Goal: Find specific page/section: Find specific page/section

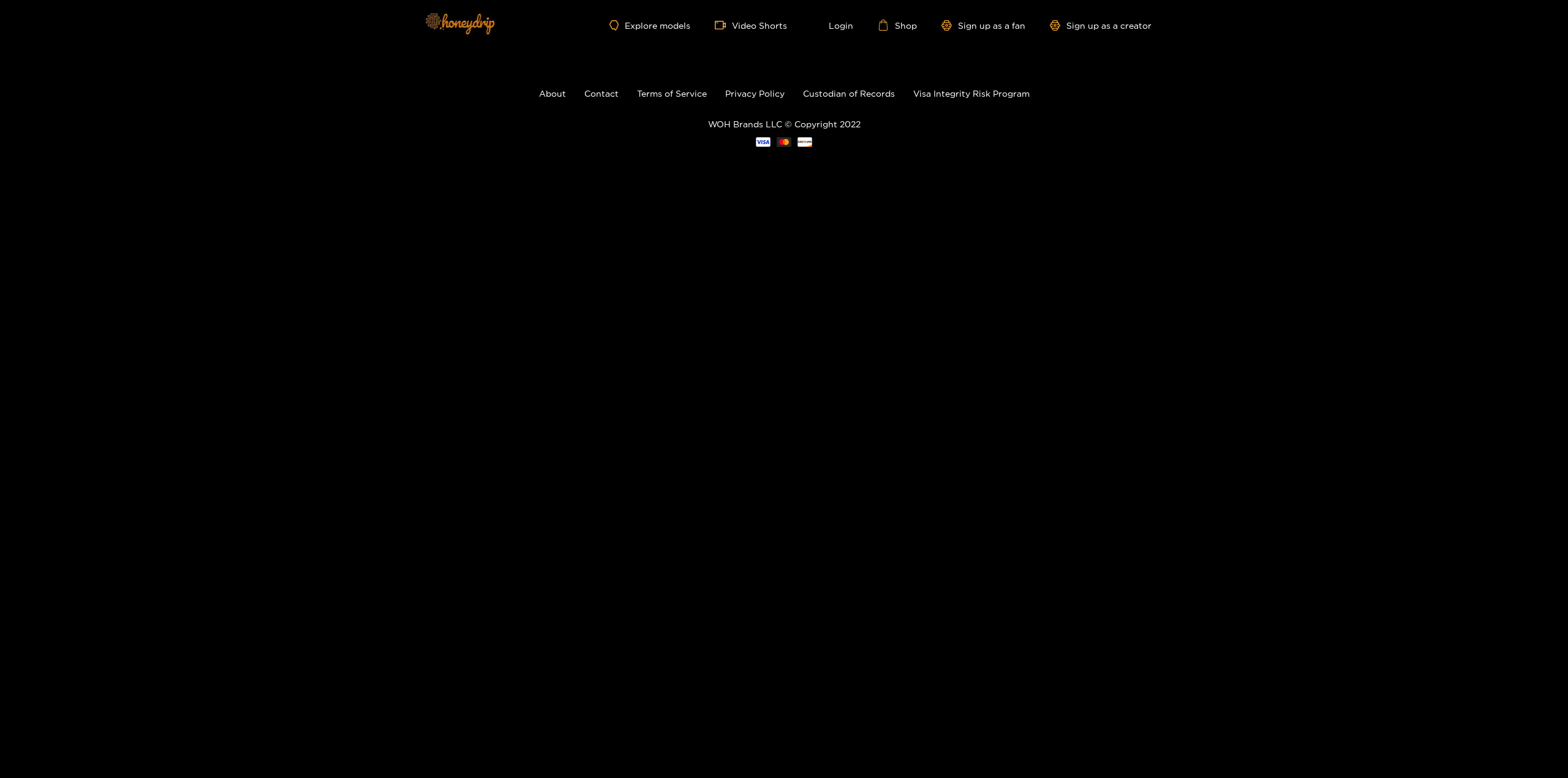
click at [452, 32] on img at bounding box center [460, 23] width 85 height 51
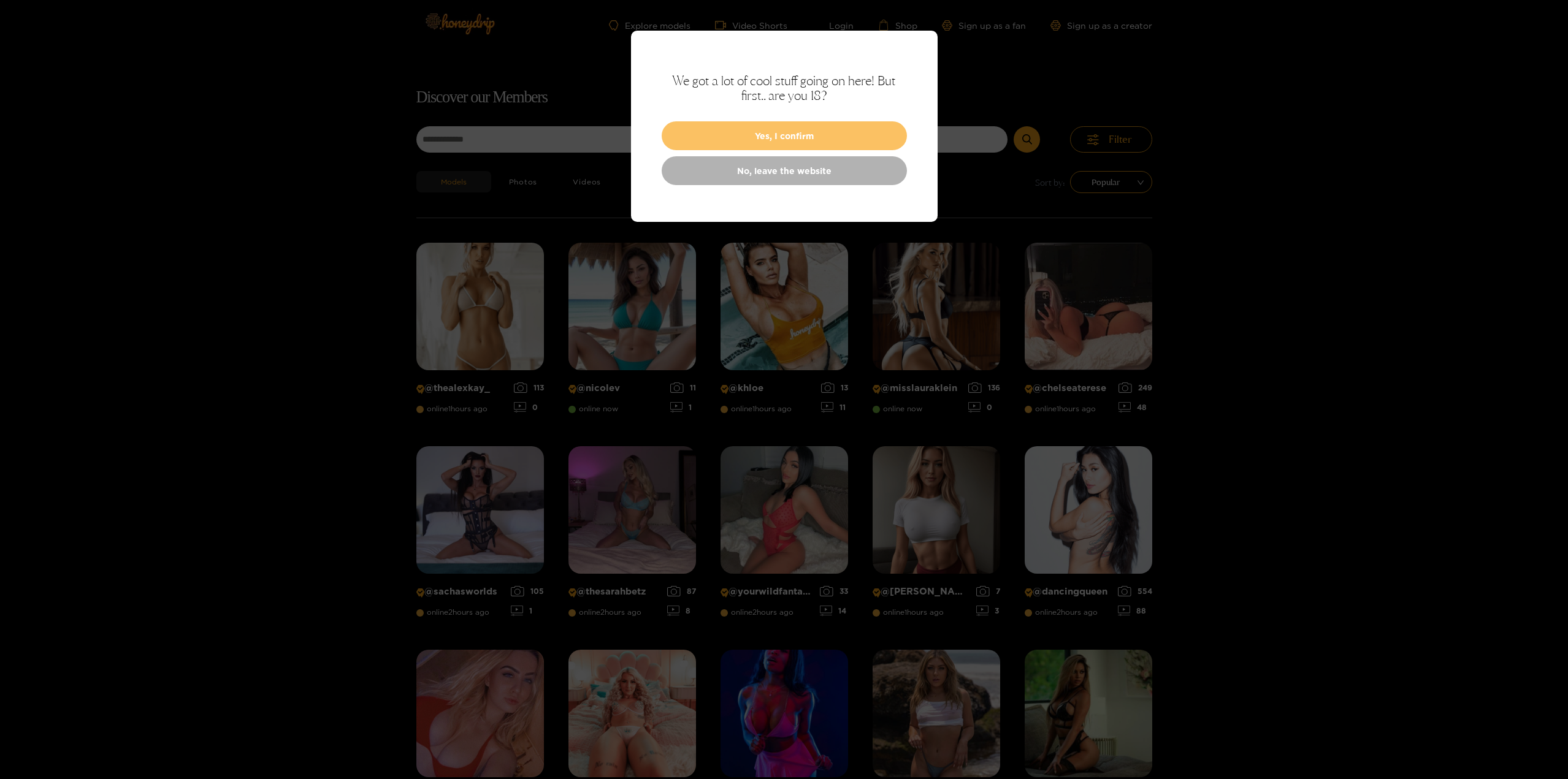
click at [736, 136] on button "Yes, I confirm" at bounding box center [784, 135] width 245 height 29
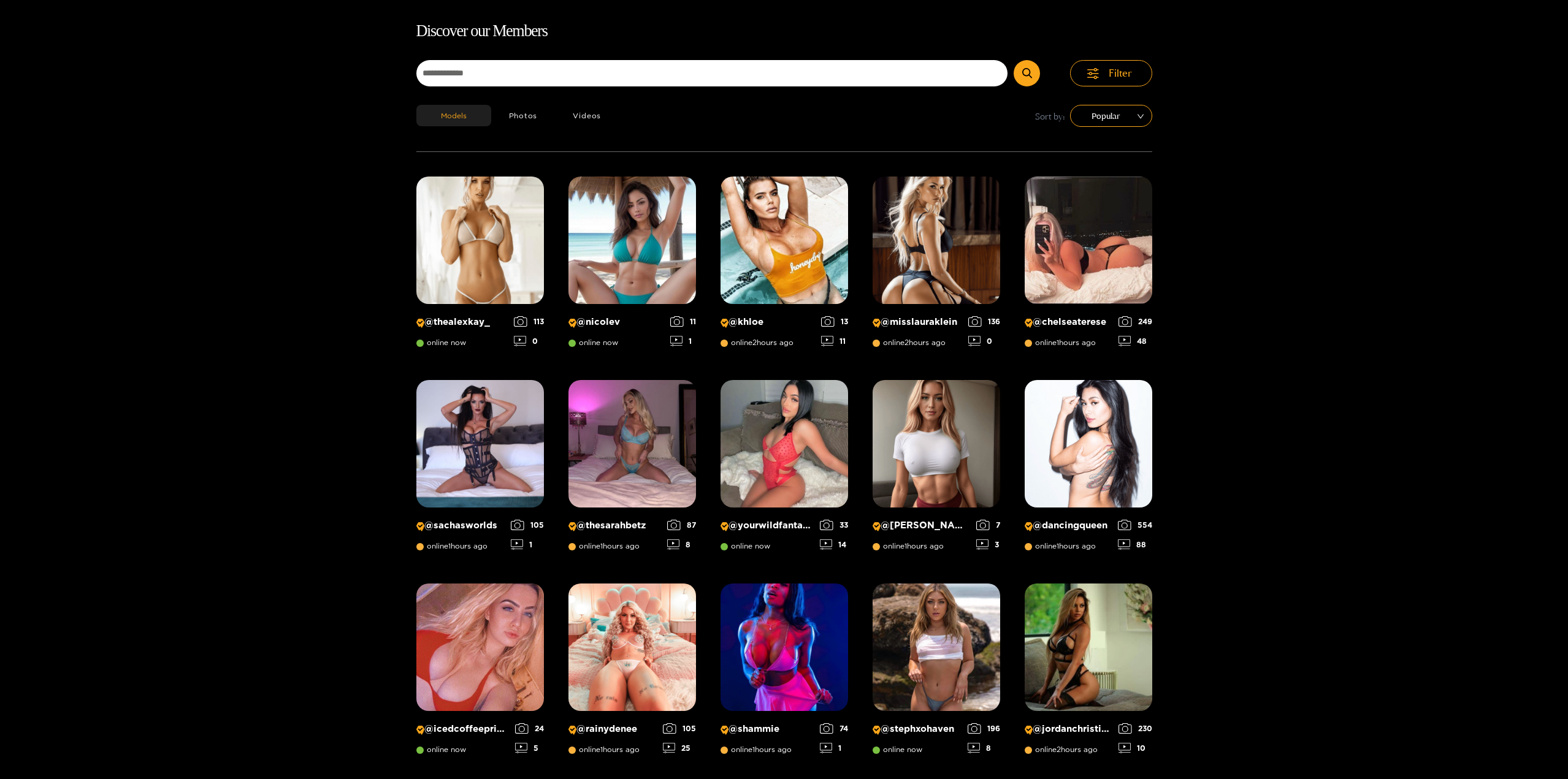
scroll to position [79, 0]
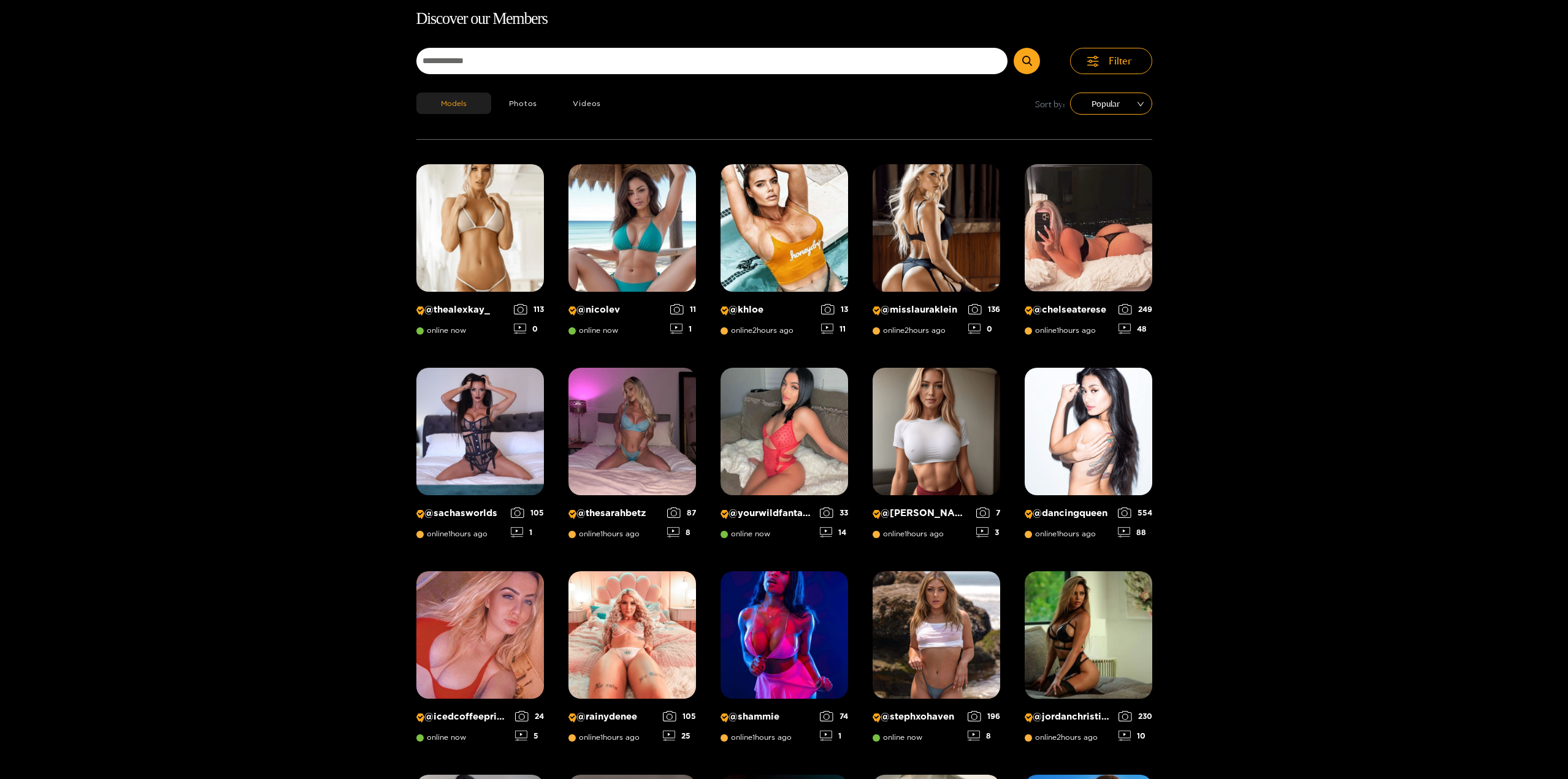
drag, startPoint x: 510, startPoint y: 123, endPoint x: 513, endPoint y: 82, distance: 41.1
click at [511, 117] on div "Models Photos Videos Sort by: Popular" at bounding box center [784, 116] width 736 height 46
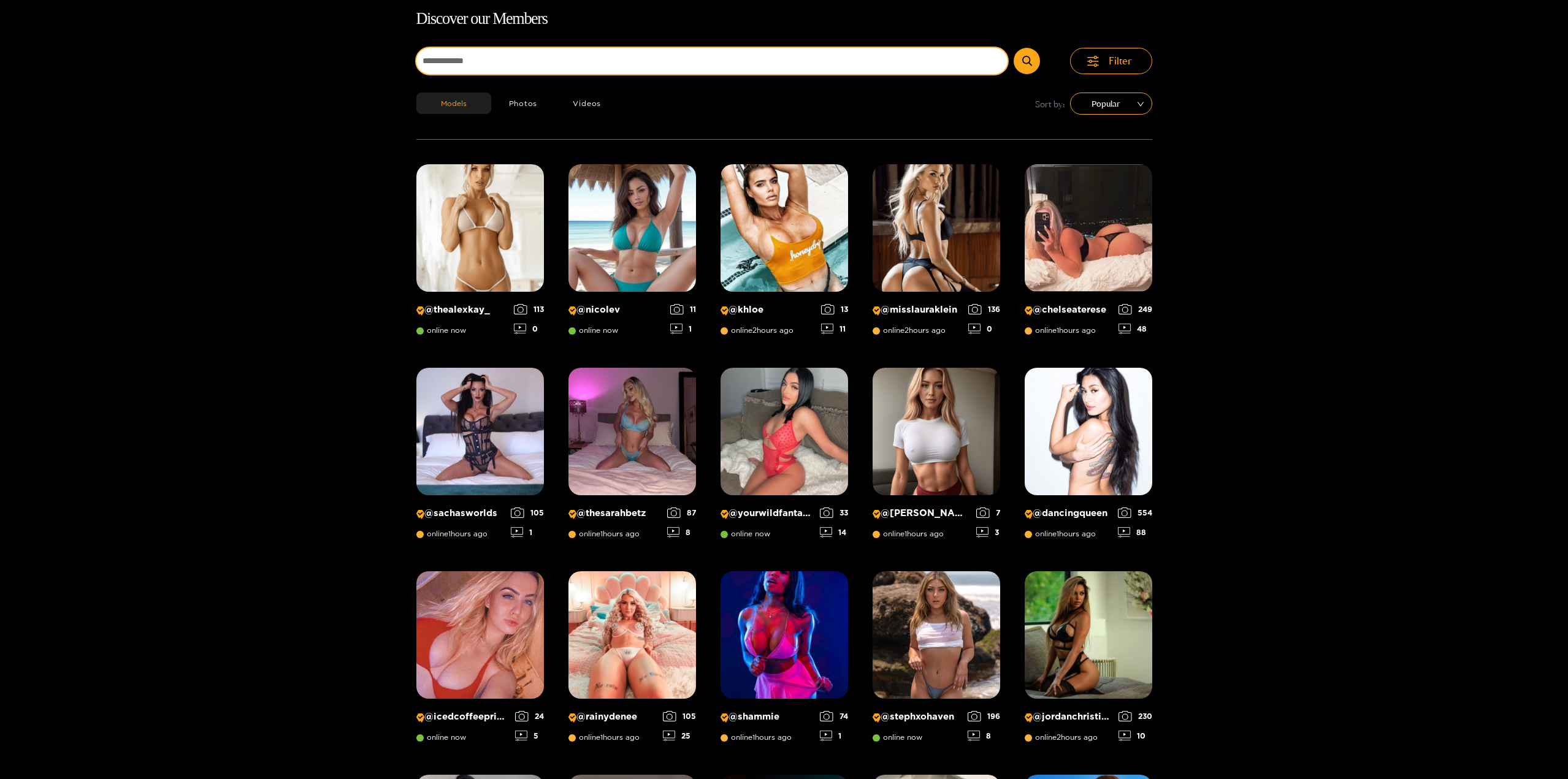
click at [513, 63] on input at bounding box center [712, 61] width 592 height 27
click at [1013, 48] on button "submit" at bounding box center [1027, 61] width 27 height 27
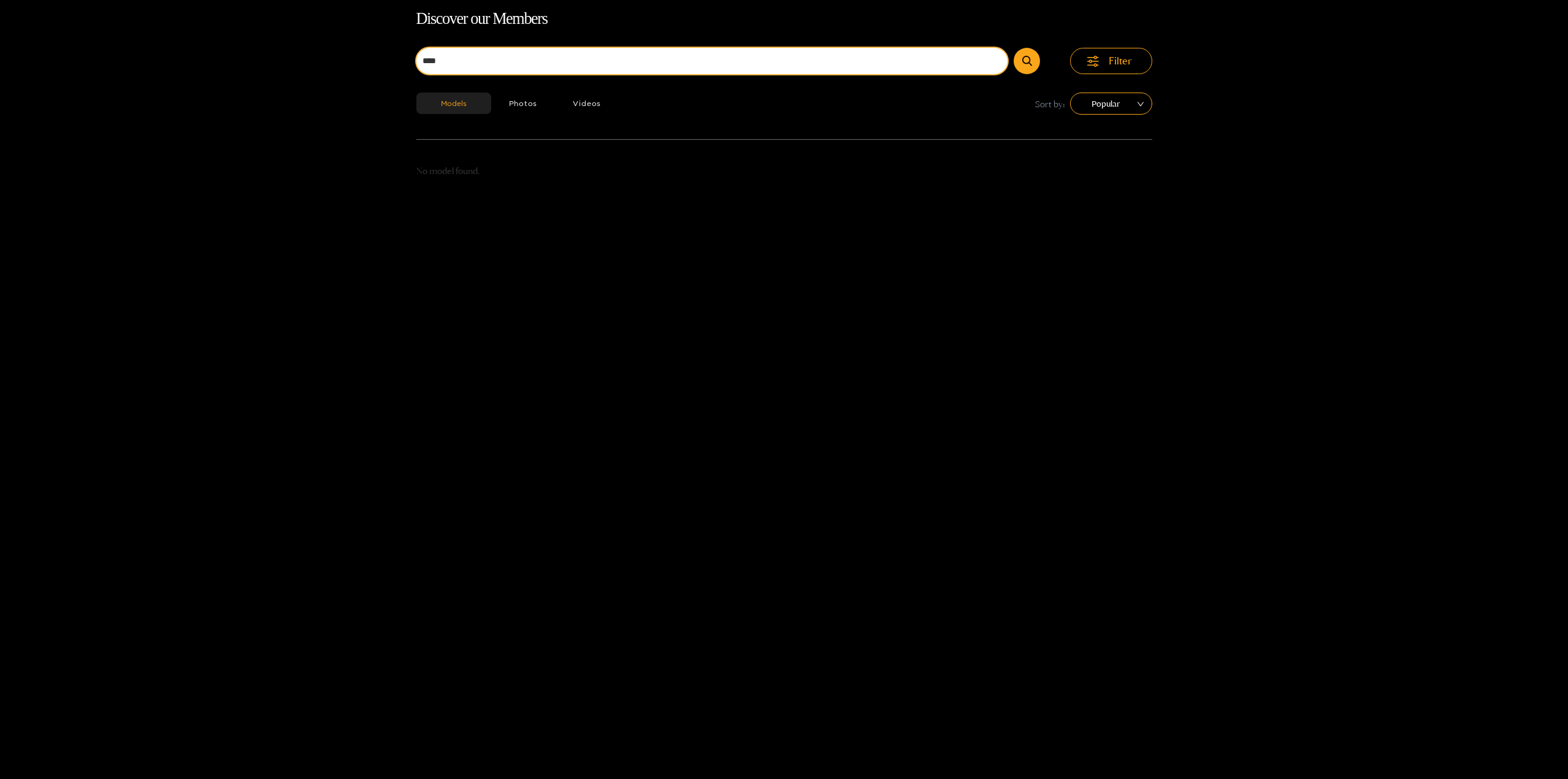
click at [512, 64] on input "****" at bounding box center [712, 61] width 592 height 27
type input "**********"
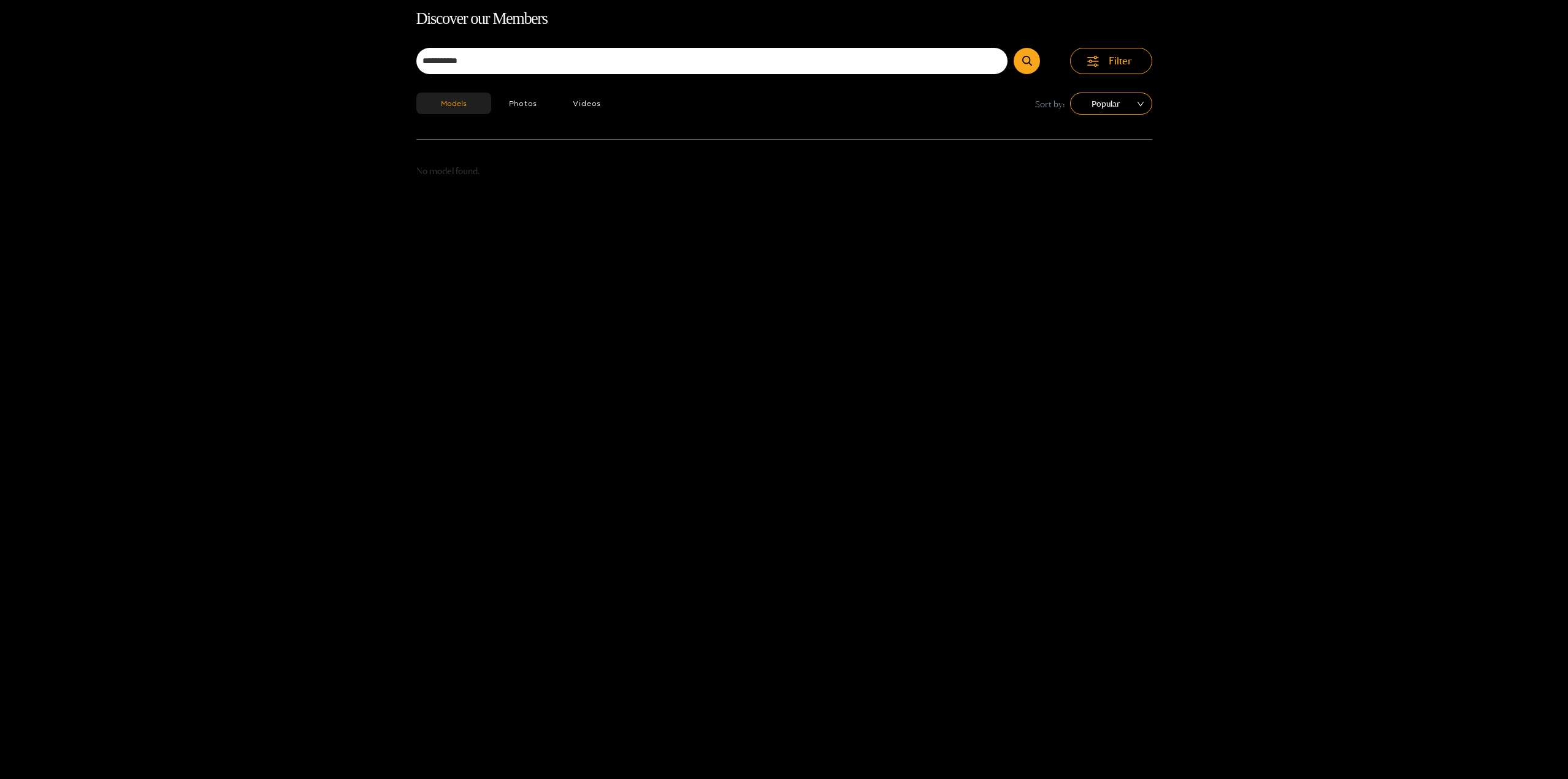
drag, startPoint x: 1026, startPoint y: 66, endPoint x: 986, endPoint y: 74, distance: 40.8
click at [1025, 66] on button "submit" at bounding box center [1027, 61] width 27 height 27
